Goal: Task Accomplishment & Management: Use online tool/utility

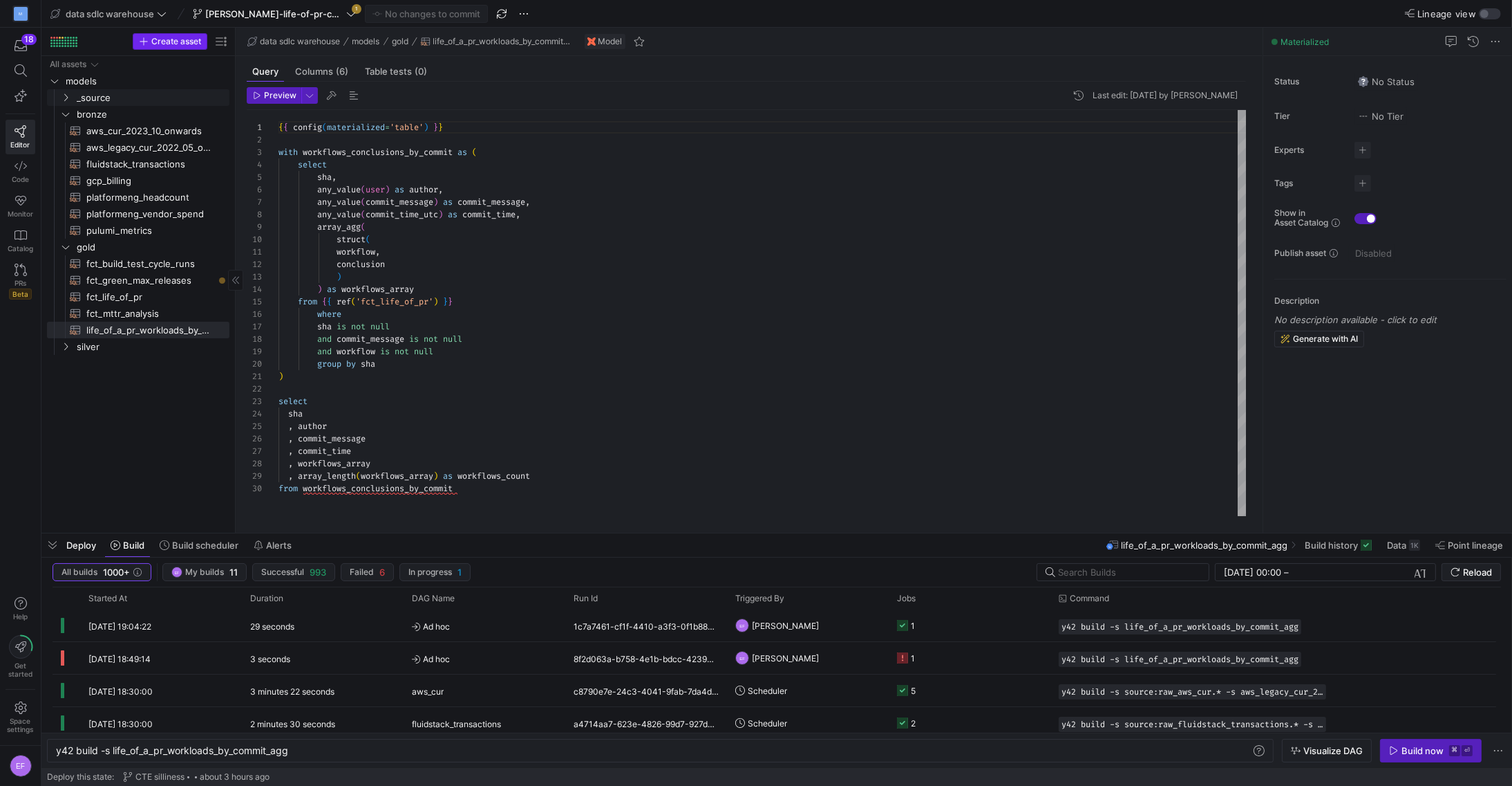
scroll to position [125, 0]
click at [353, 9] on icon at bounding box center [351, 14] width 9 height 9
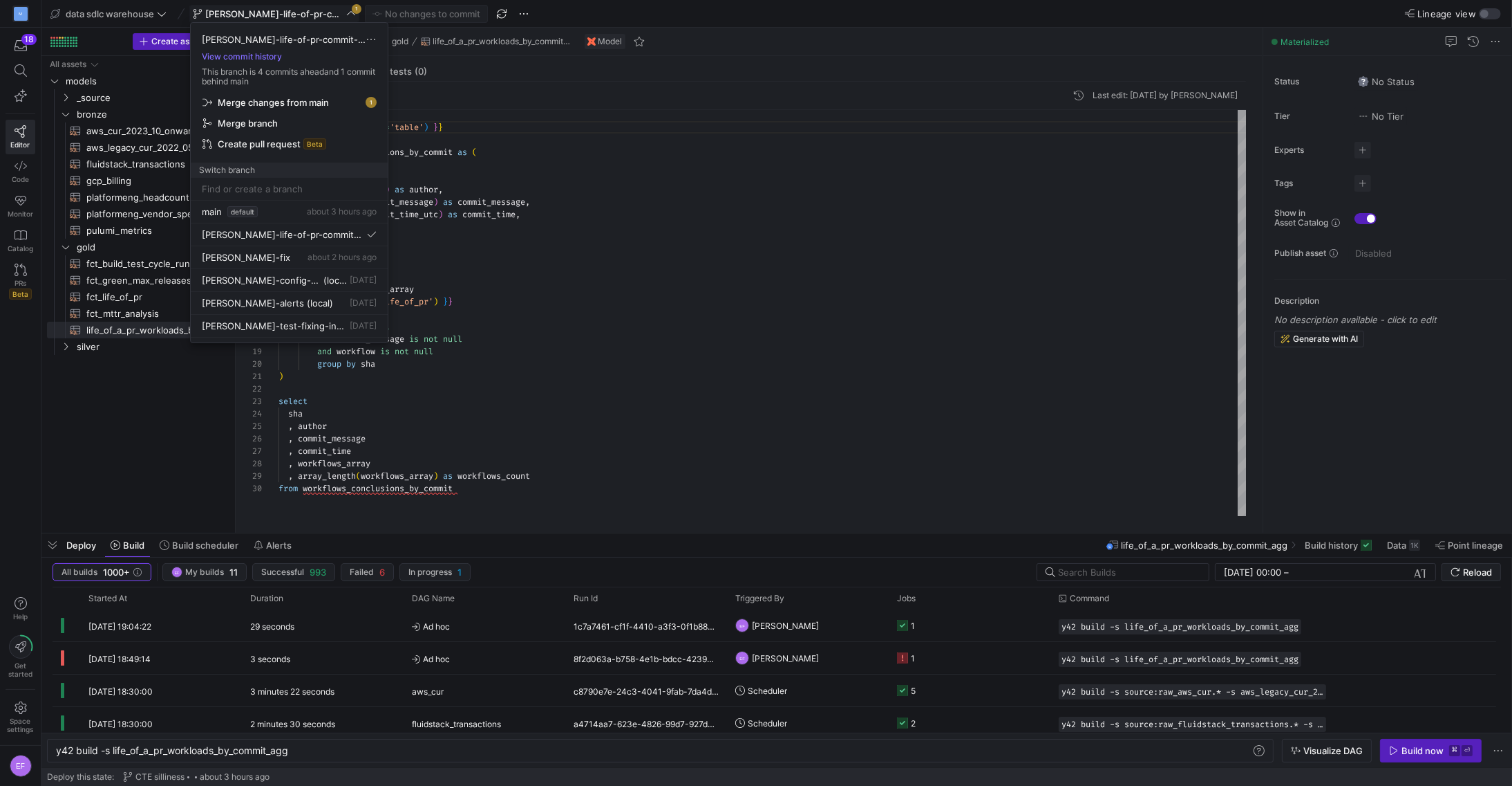
click at [352, 9] on div at bounding box center [756, 393] width 1512 height 786
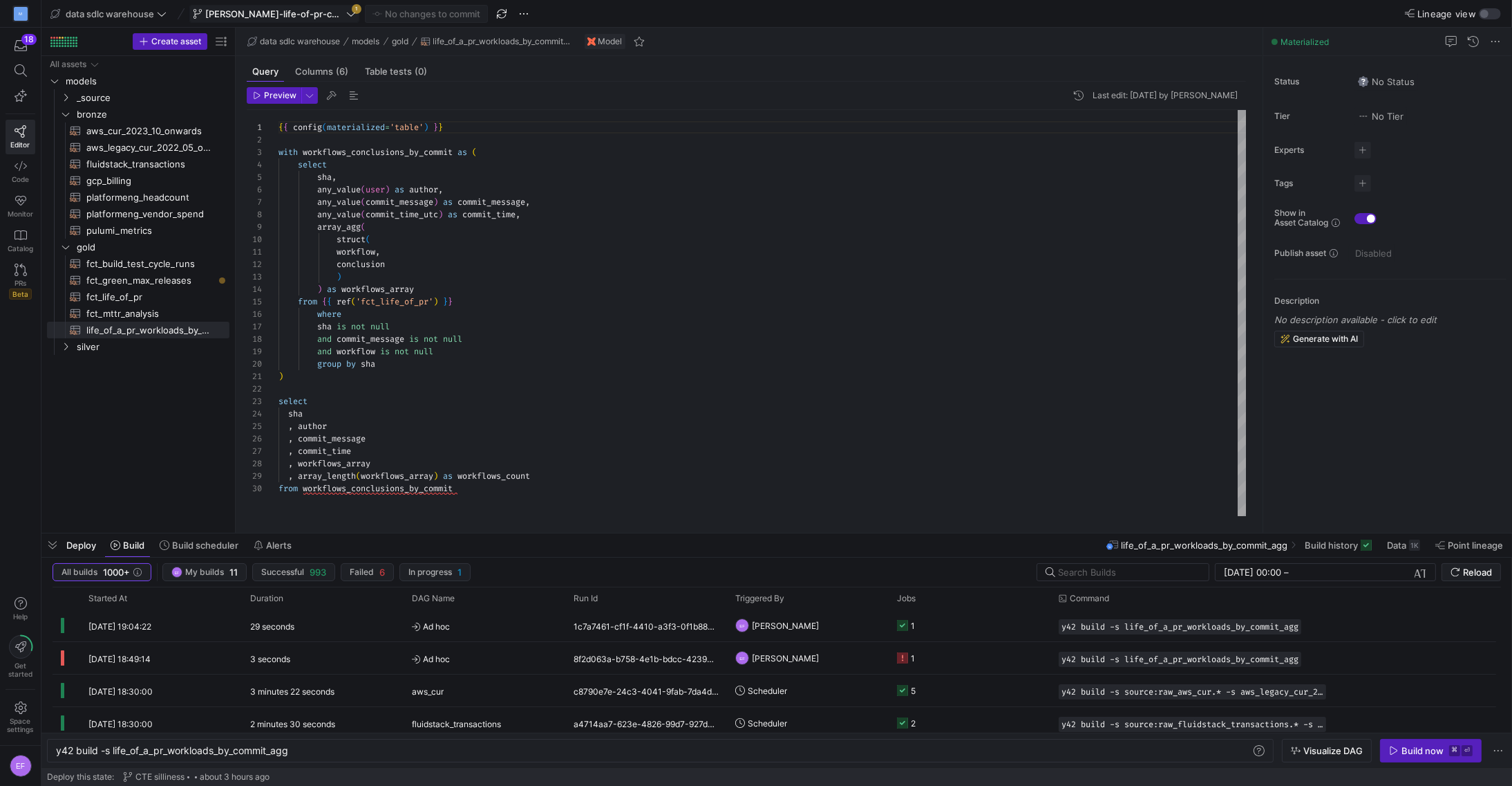
click at [352, 9] on icon at bounding box center [351, 14] width 9 height 9
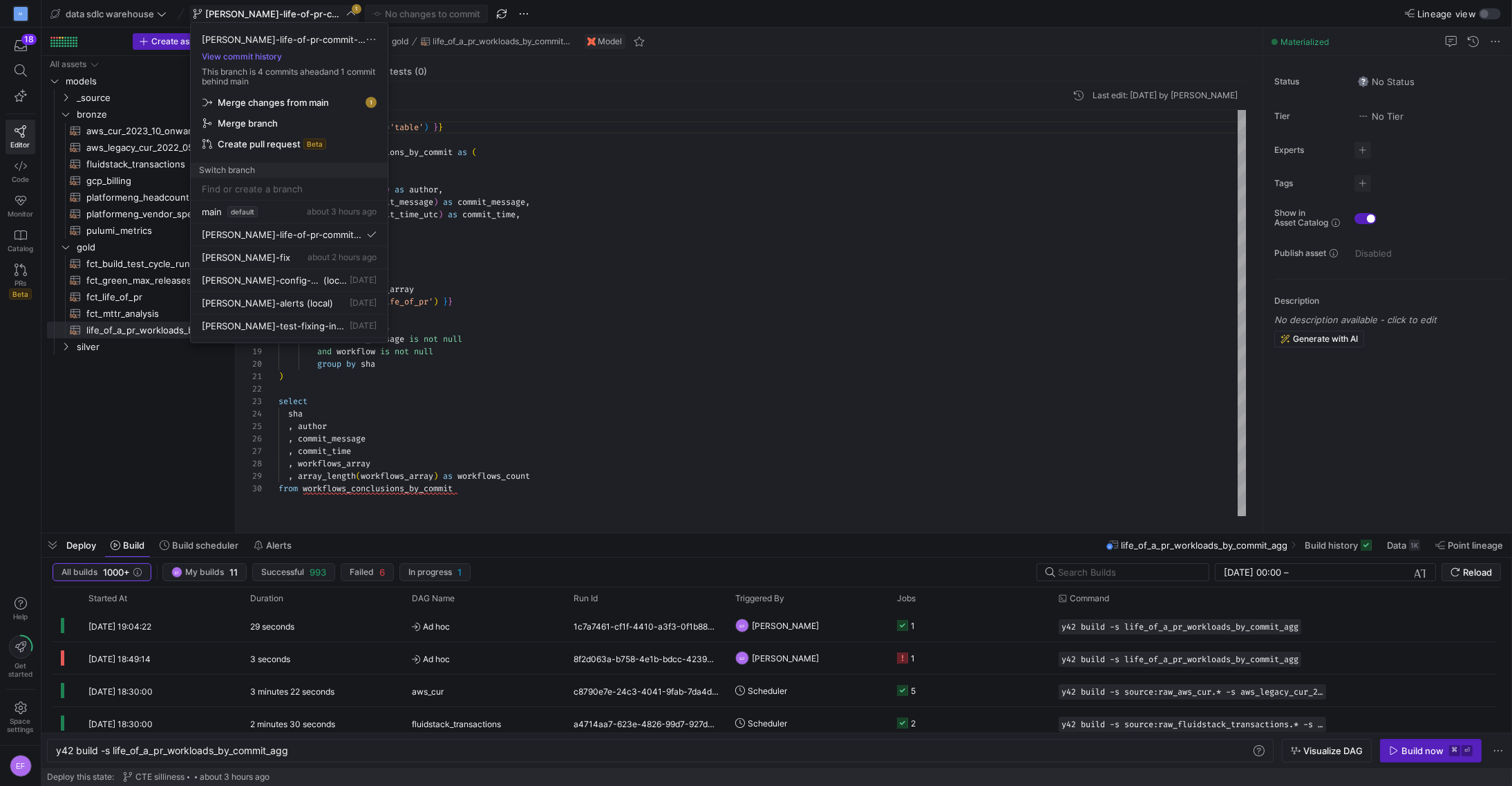
click at [168, 17] on div at bounding box center [756, 393] width 1512 height 786
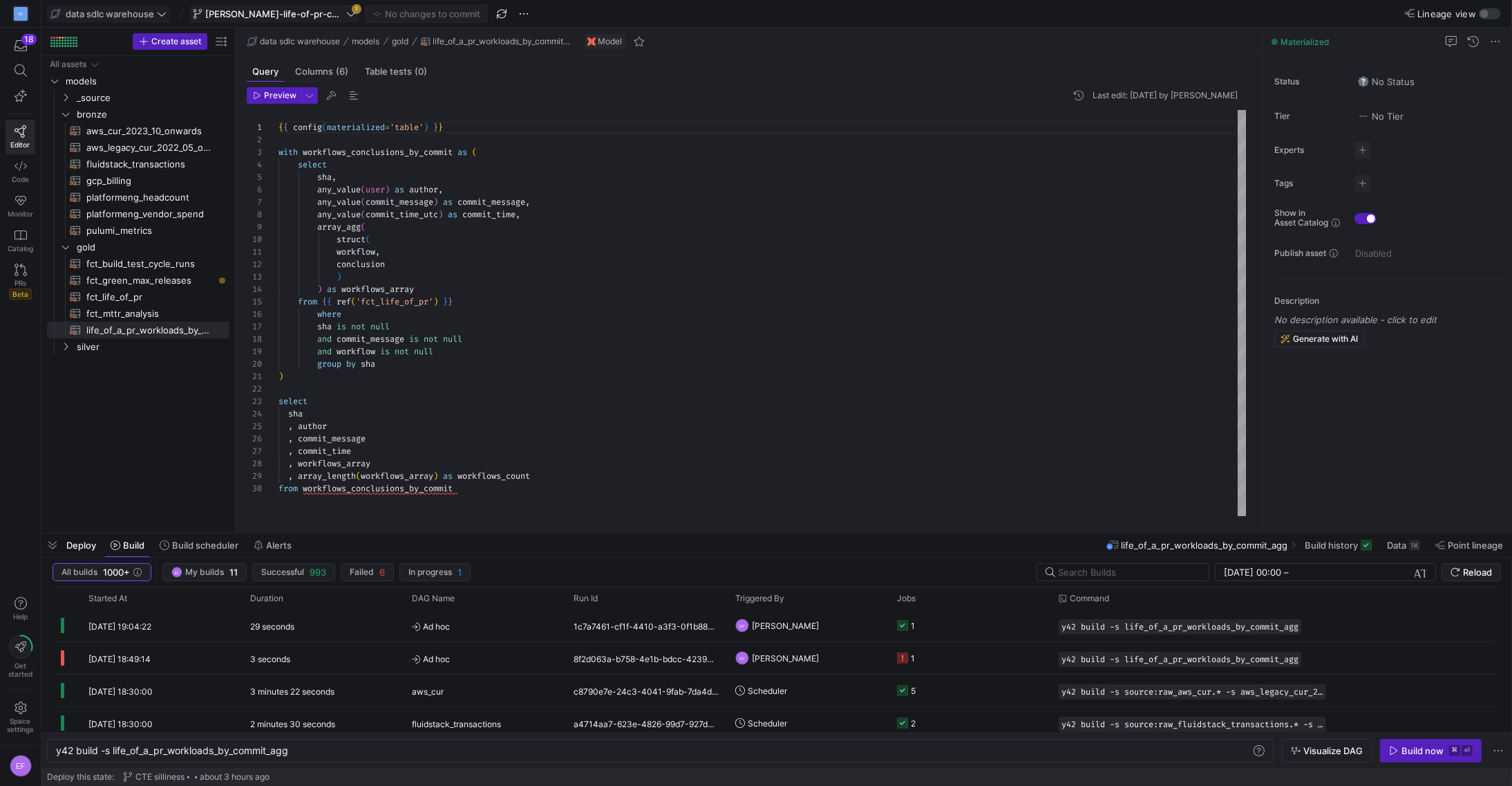
click at [162, 12] on icon at bounding box center [161, 14] width 9 height 9
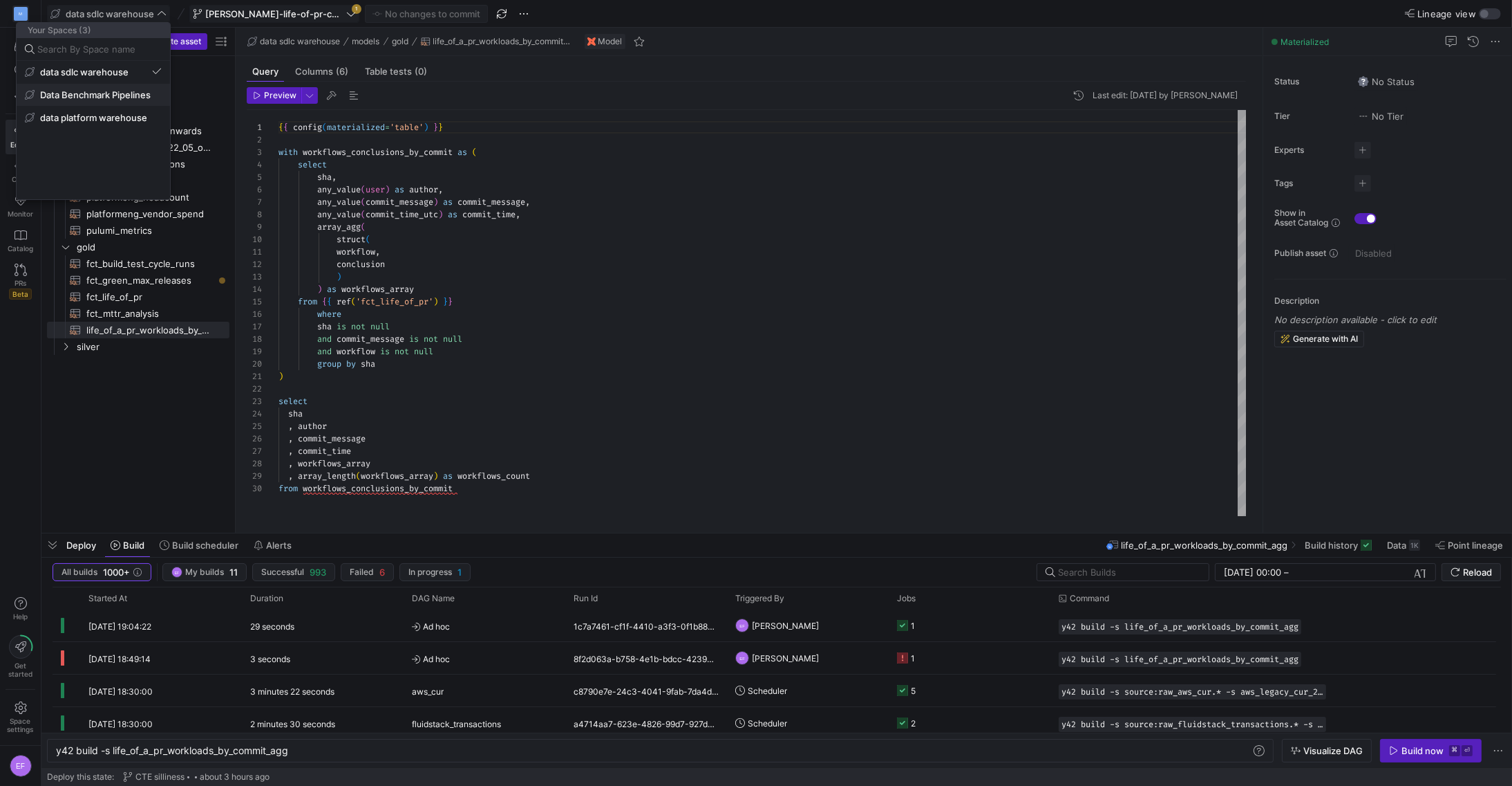
click at [135, 91] on span "Data Benchmark Pipelines" at bounding box center [96, 95] width 111 height 11
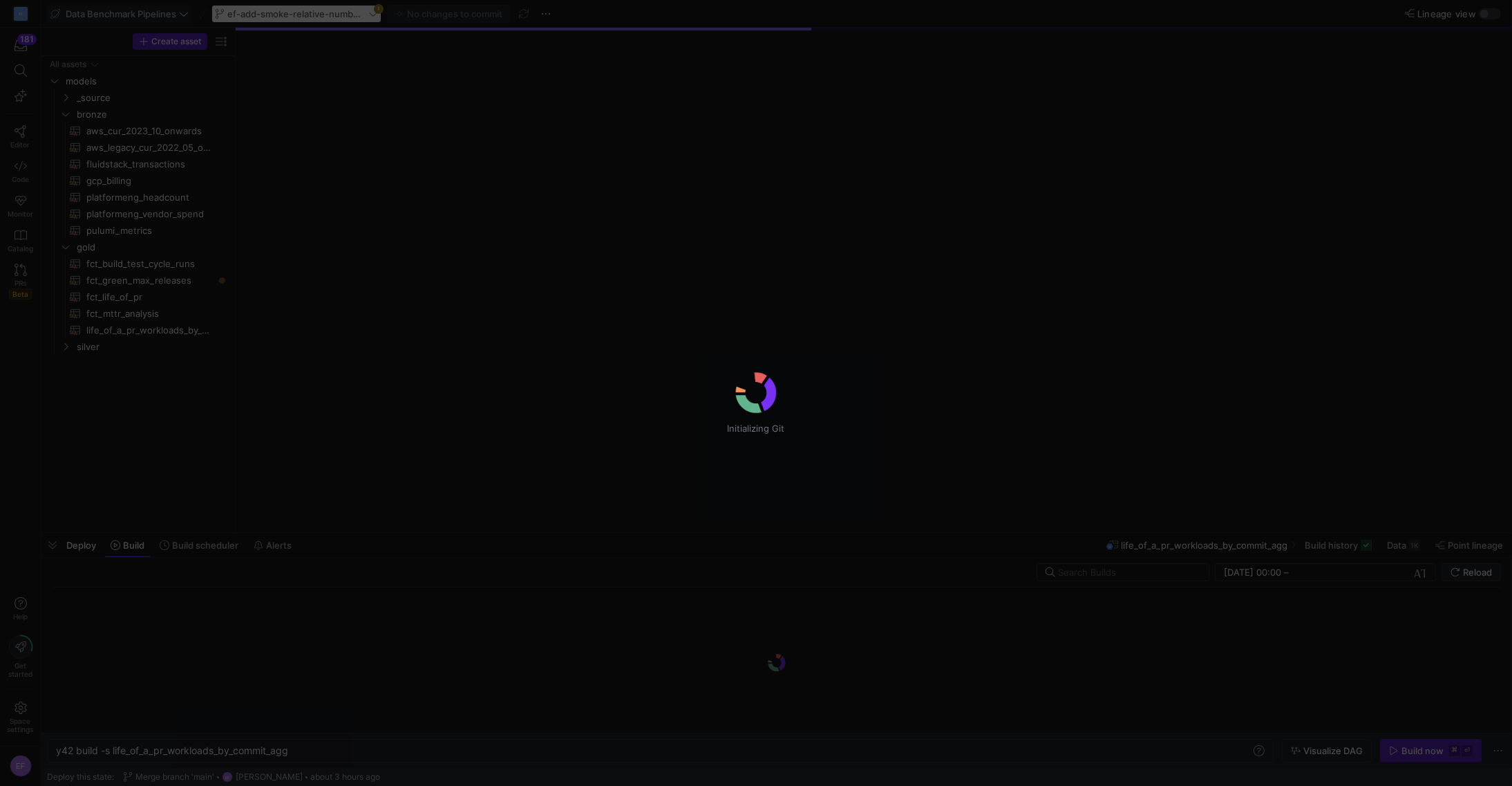
type textarea "y42 build"
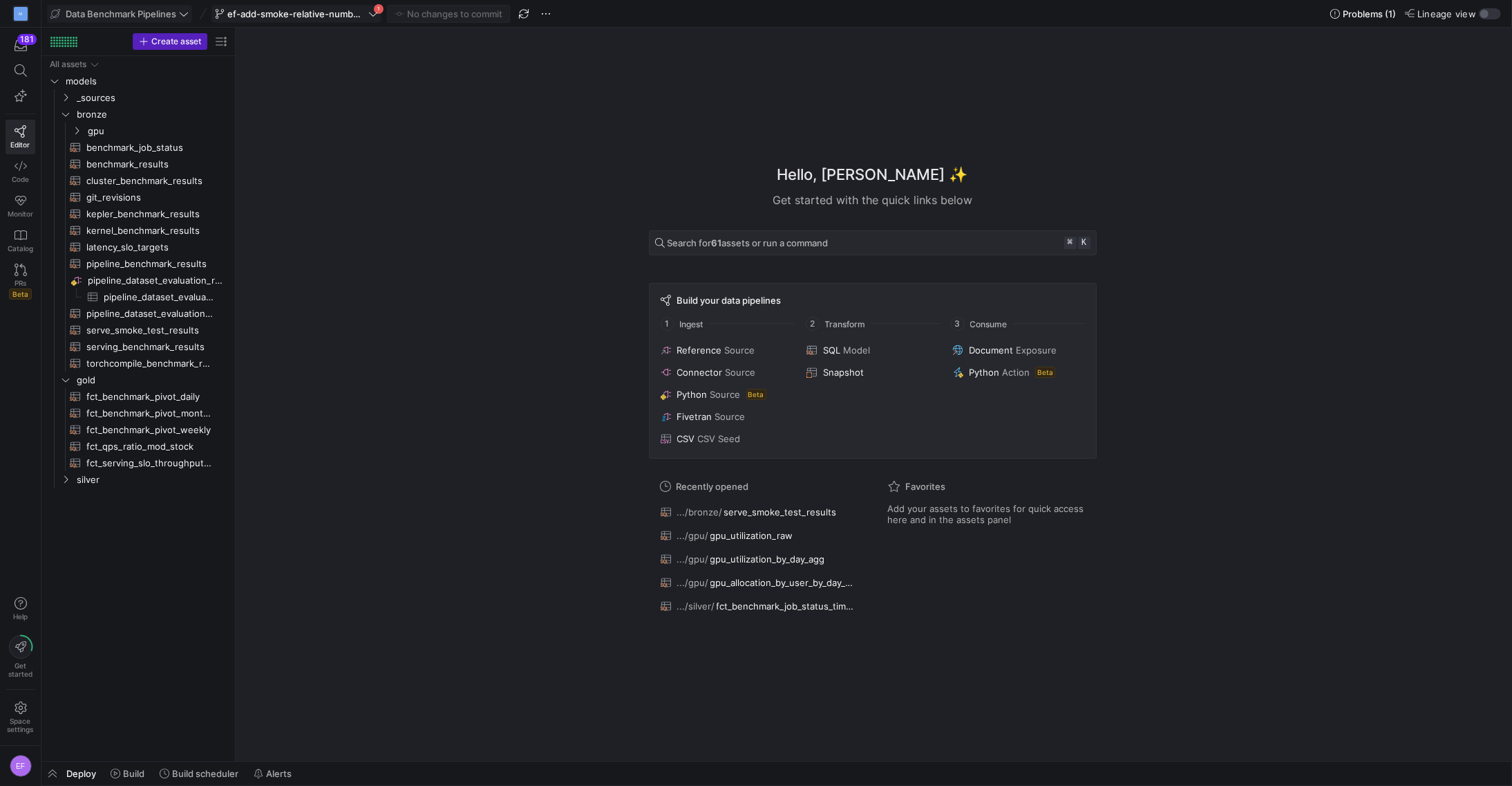
click at [375, 15] on icon at bounding box center [373, 14] width 9 height 9
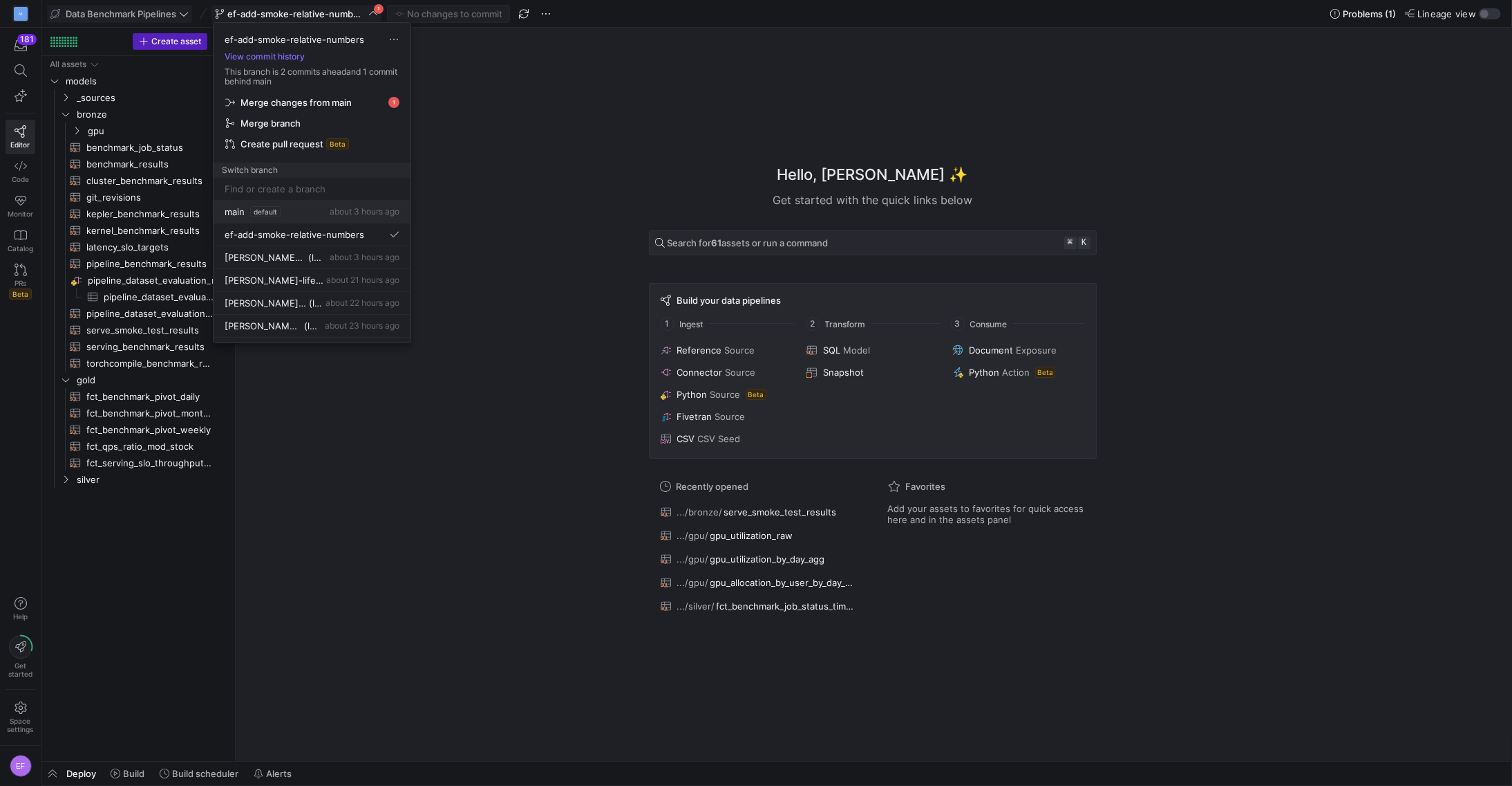
click at [239, 206] on span "main" at bounding box center [234, 212] width 20 height 11
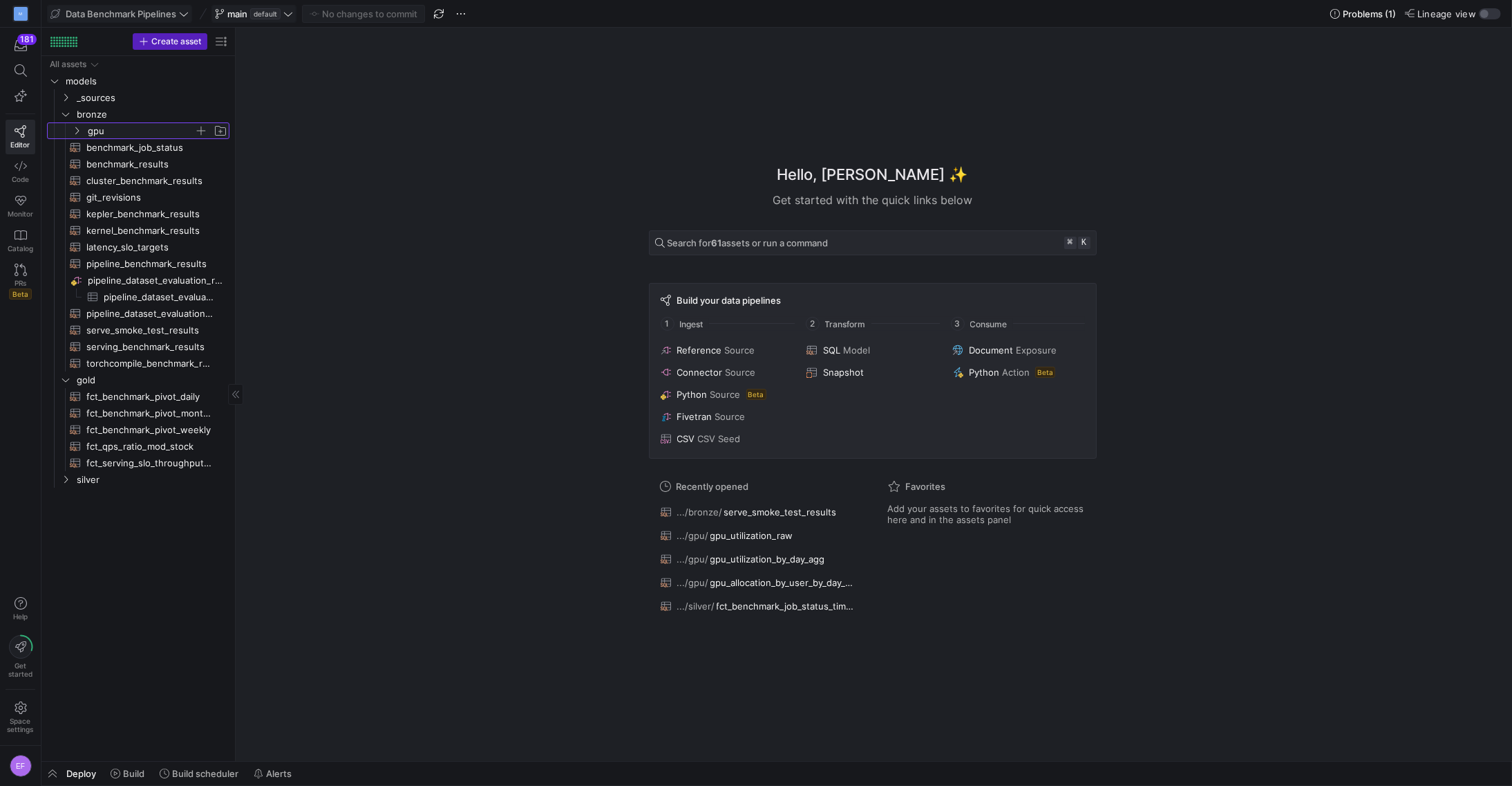
click at [79, 128] on icon "Press SPACE to select this row." at bounding box center [77, 130] width 9 height 8
click at [116, 146] on span "gpu_utilization_raw​​​​​​​​​​" at bounding box center [156, 147] width 116 height 16
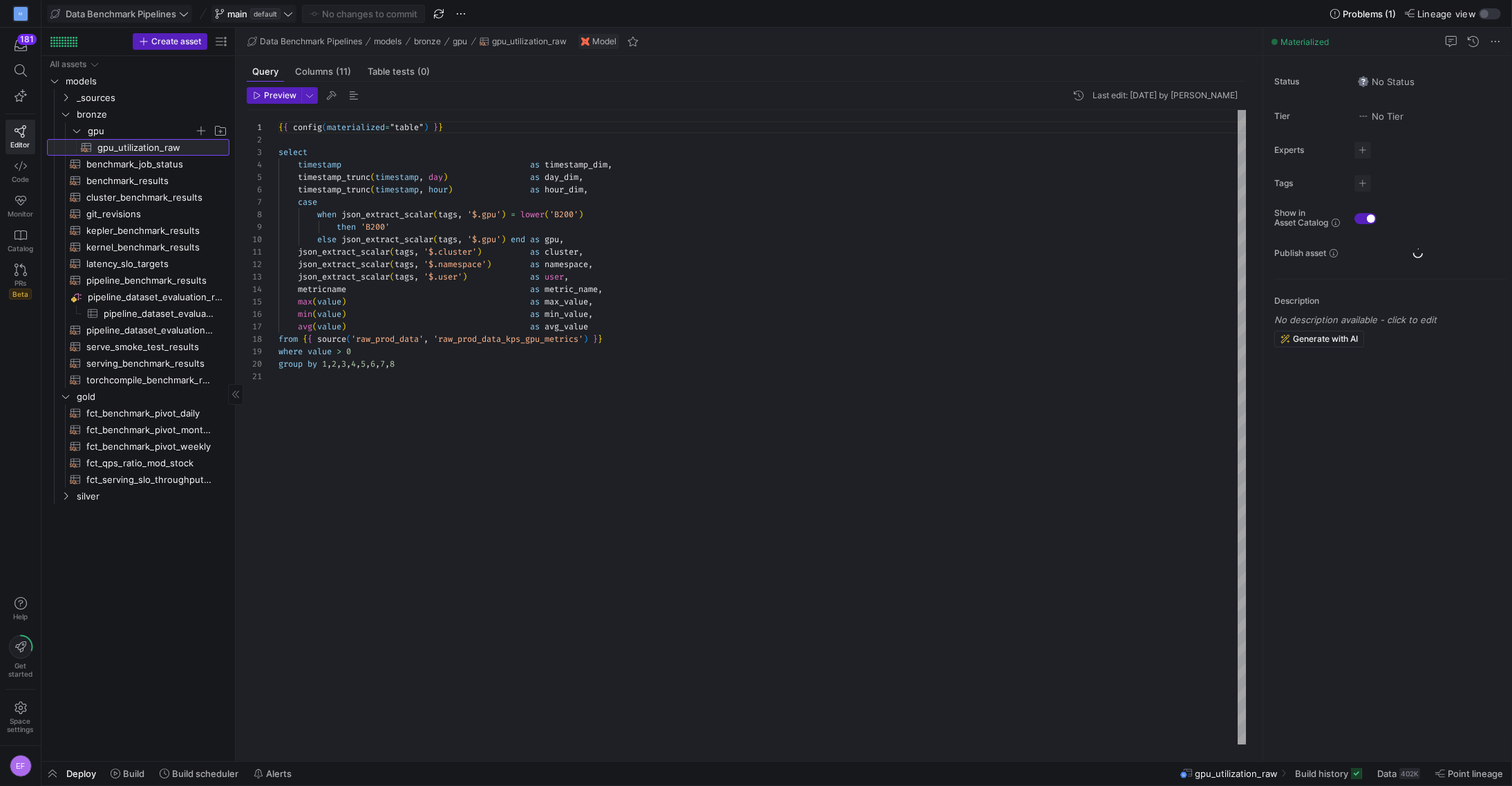
scroll to position [125, 0]
click at [124, 776] on span "Build" at bounding box center [133, 773] width 22 height 11
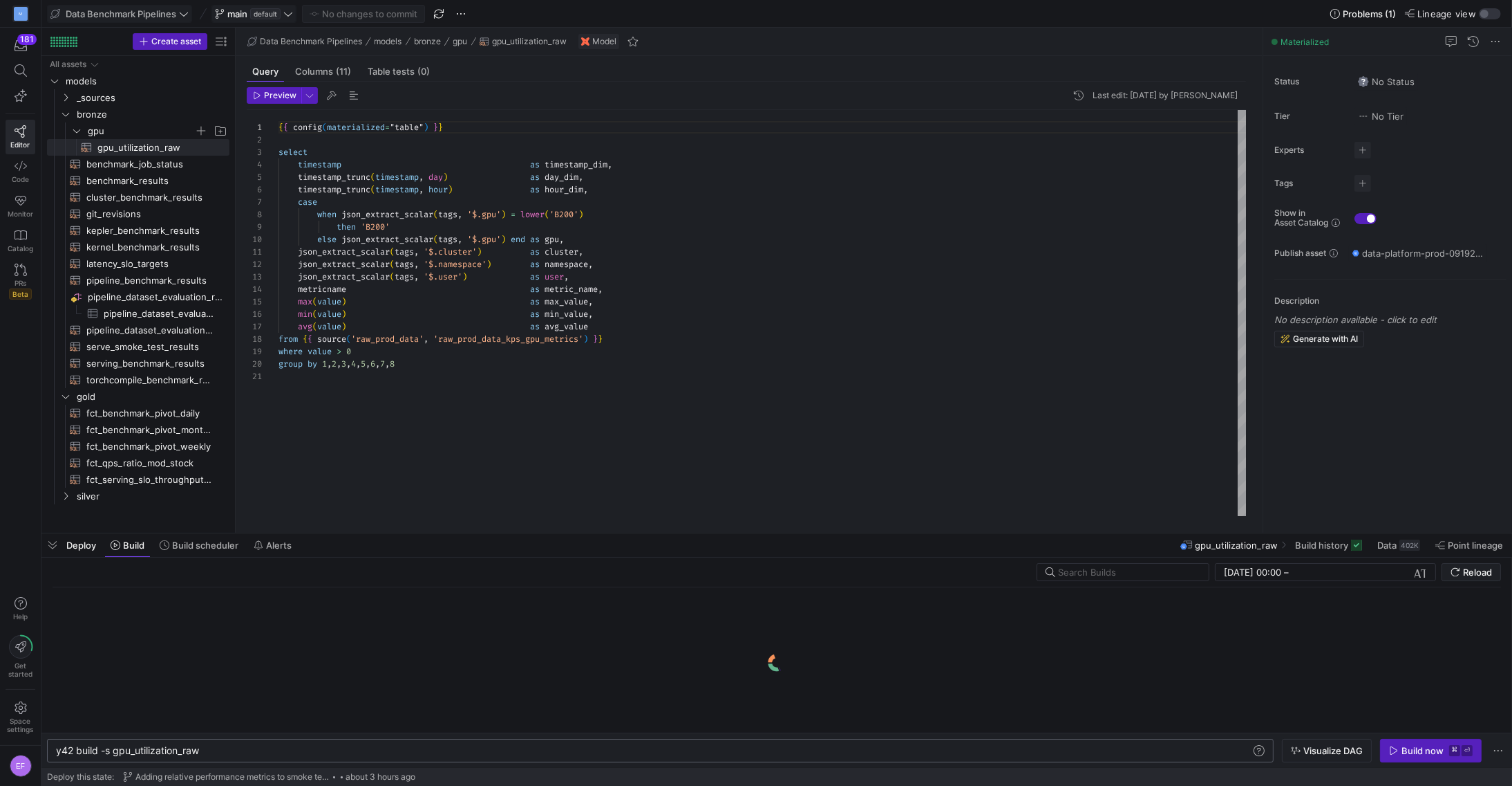
scroll to position [0, 144]
click at [217, 754] on div "y42 build -s gpu_utilization_raw" at bounding box center [654, 750] width 1196 height 11
click at [114, 750] on div "y42 build -s gpu_utilization_raw+" at bounding box center [654, 750] width 1196 height 11
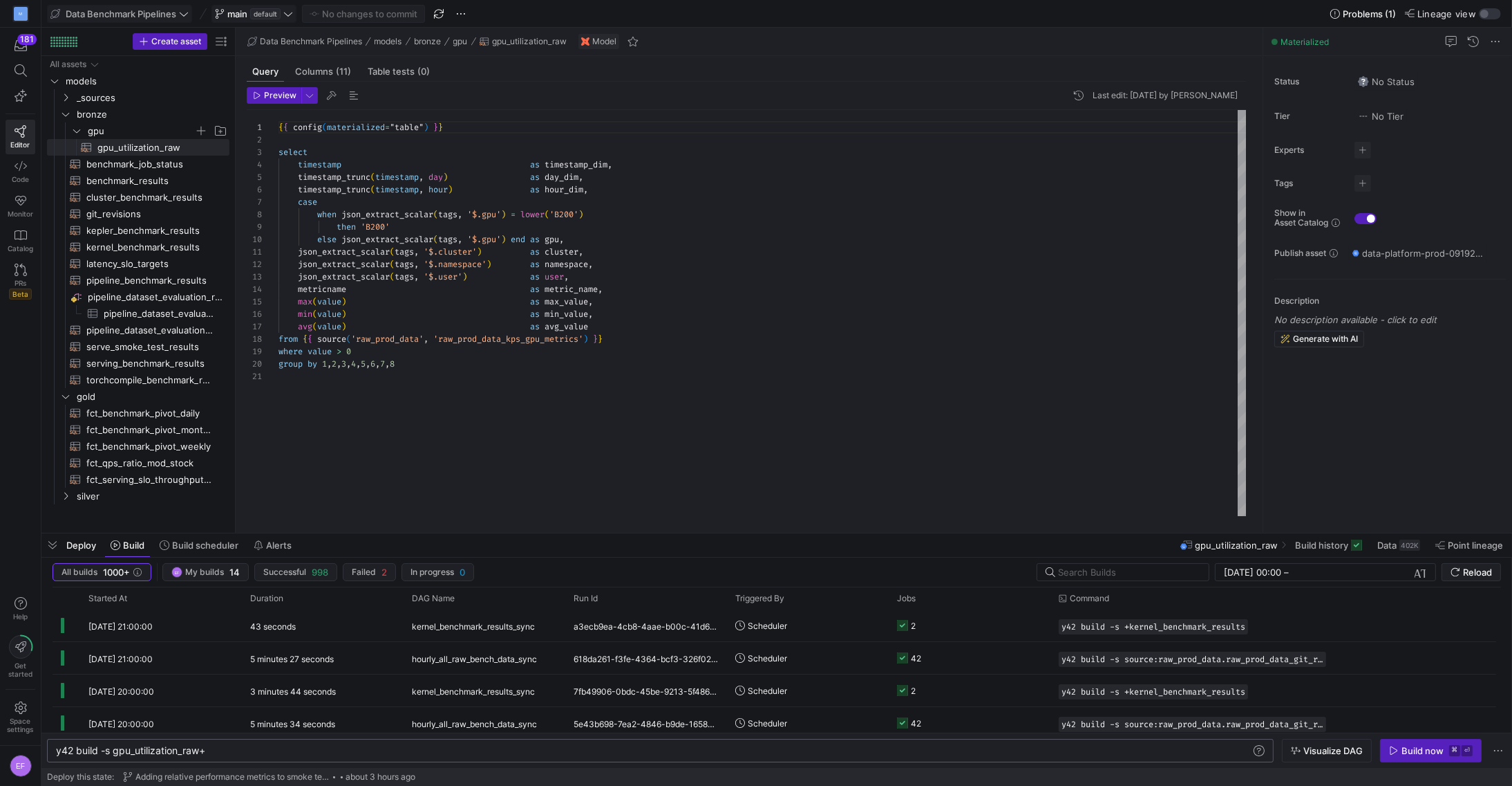
scroll to position [0, 63]
type textarea "y42 build -s +gpu_utilization_raw+"
click at [1428, 755] on div "Build now" at bounding box center [1422, 750] width 42 height 11
click at [1324, 549] on span "Build history" at bounding box center [1322, 545] width 53 height 11
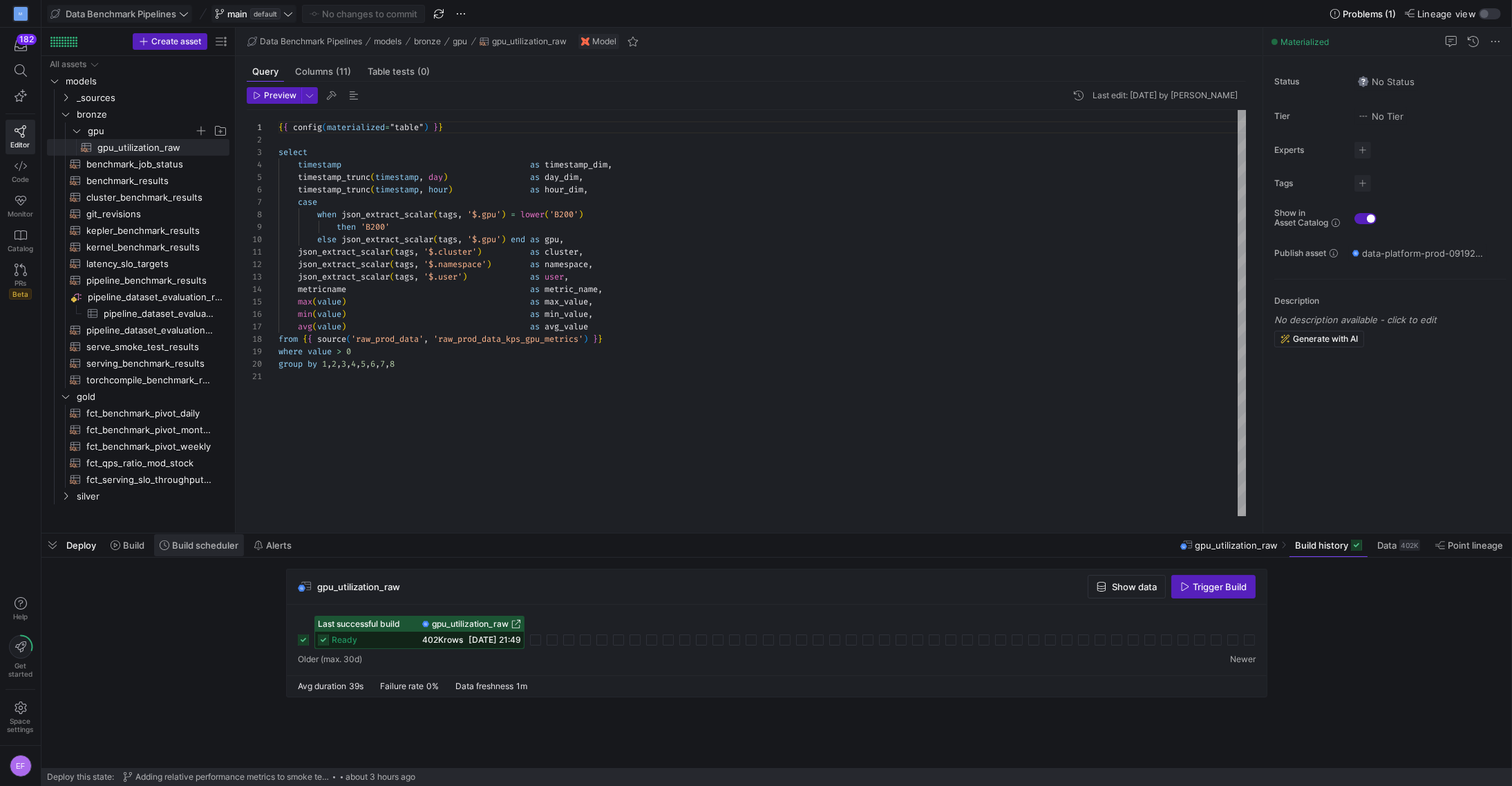
click at [218, 547] on span "Build scheduler" at bounding box center [205, 545] width 67 height 11
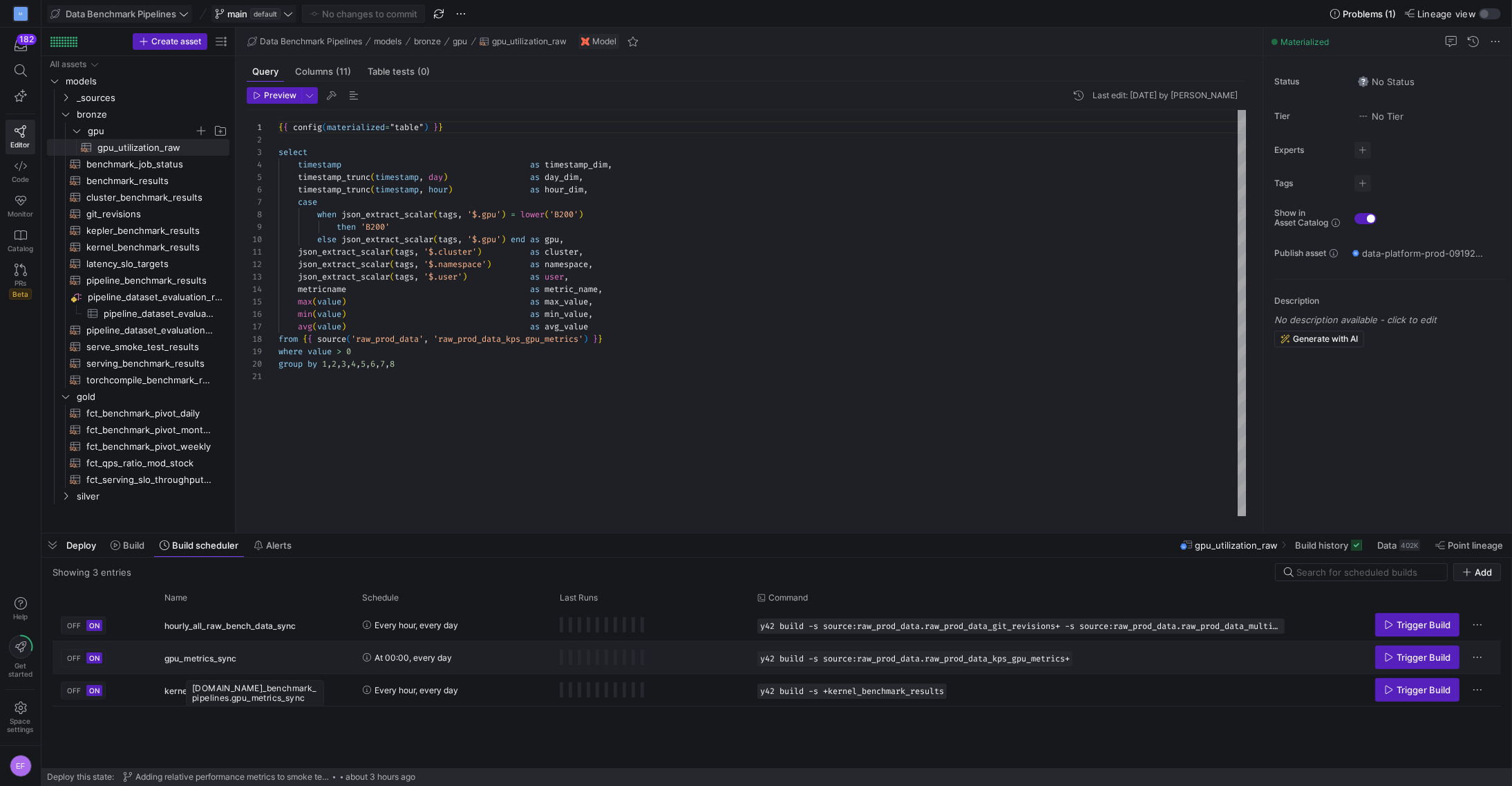
click at [248, 656] on div "gpu_metrics_sync" at bounding box center [254, 658] width 181 height 33
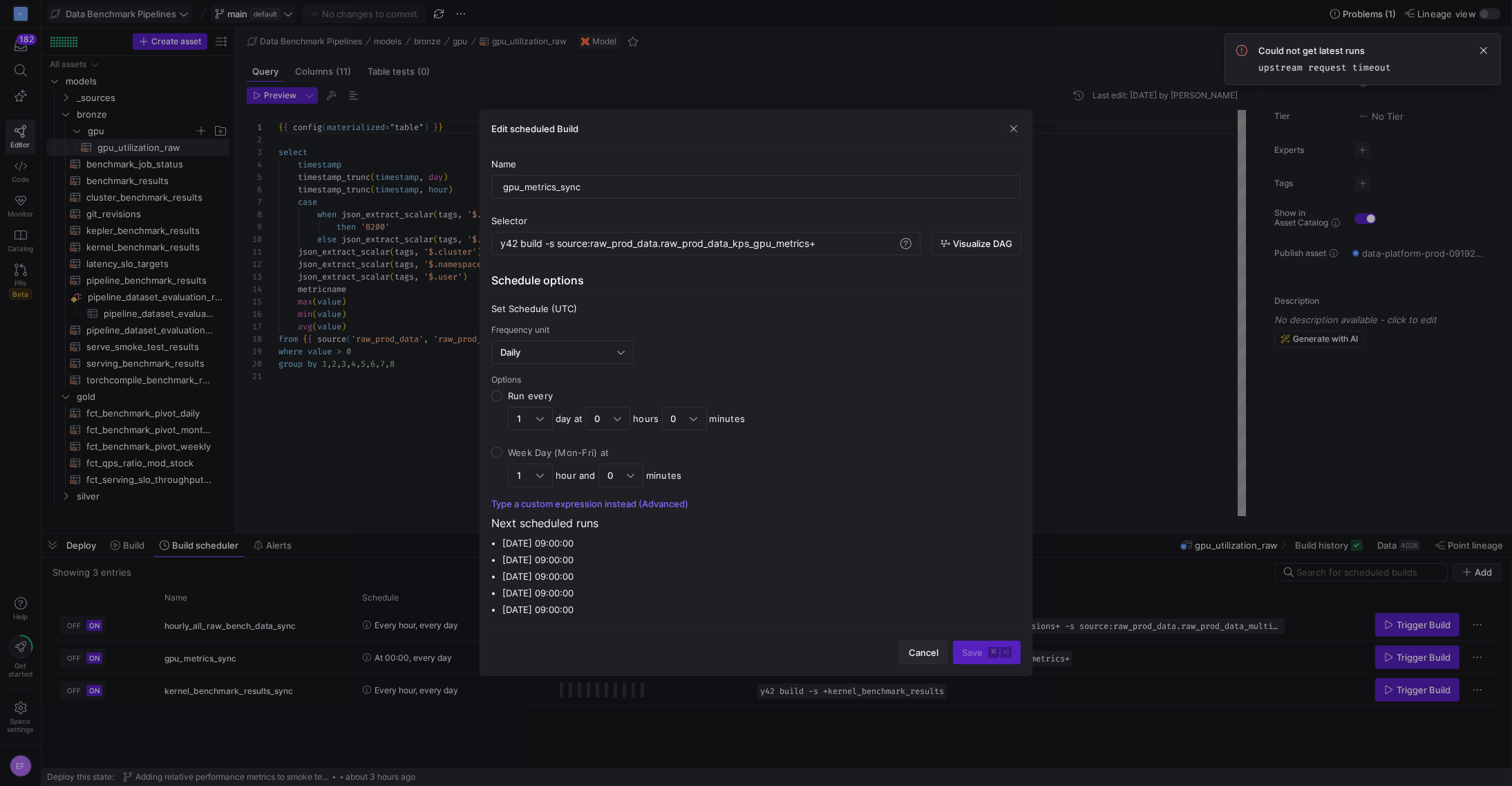
click at [913, 652] on span "Cancel" at bounding box center [924, 652] width 30 height 11
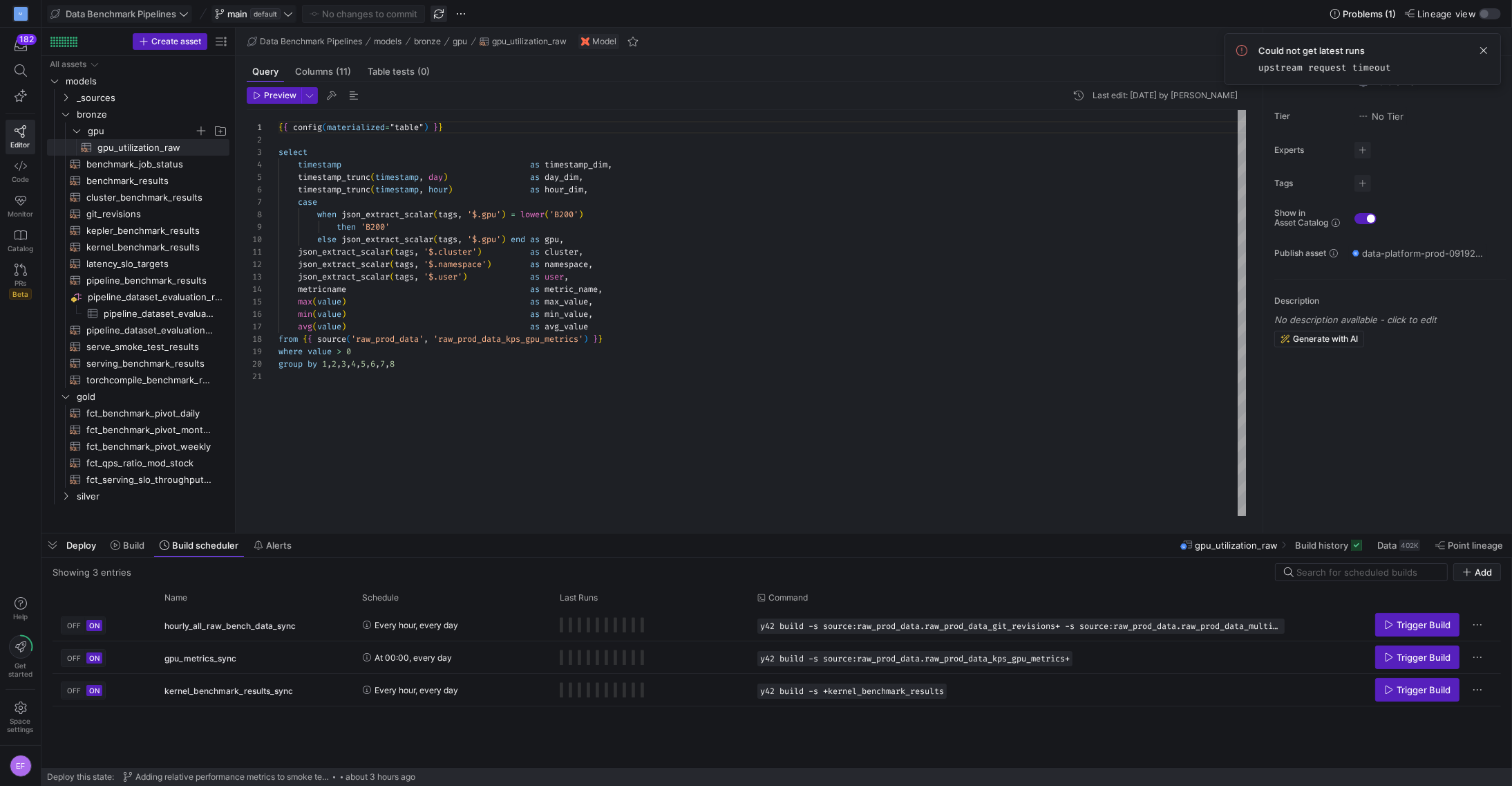
click at [444, 15] on span "button" at bounding box center [439, 14] width 17 height 17
